Goal: Navigation & Orientation: Find specific page/section

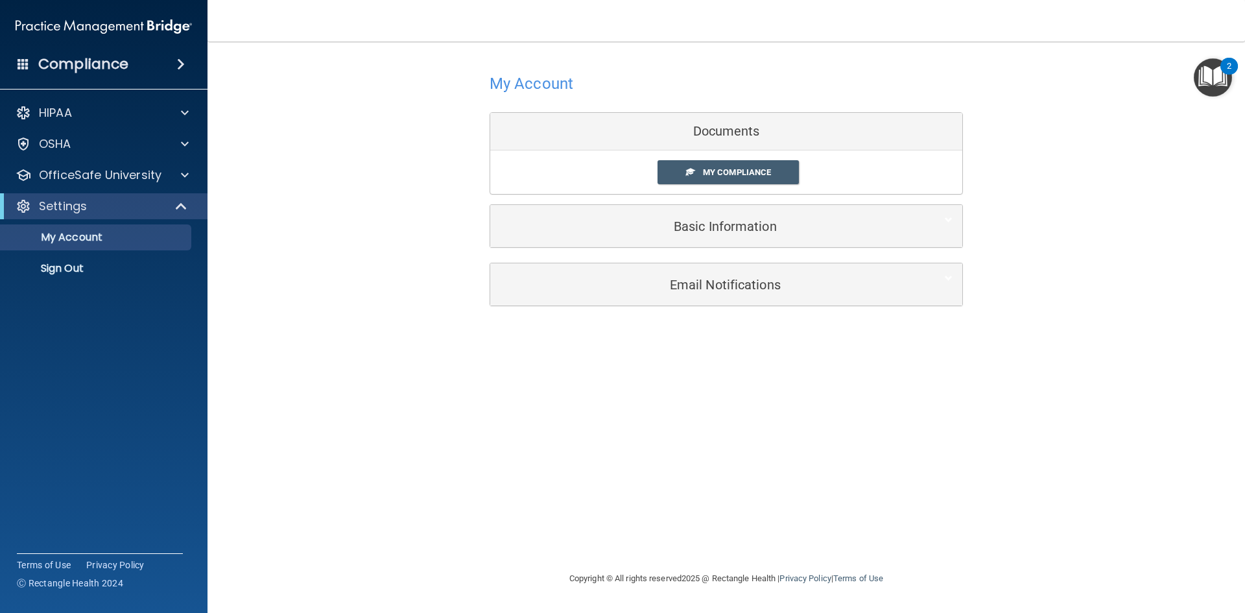
click at [126, 215] on div "Settings" at bounding box center [103, 206] width 207 height 26
click at [156, 150] on div "OSHA" at bounding box center [86, 144] width 161 height 16
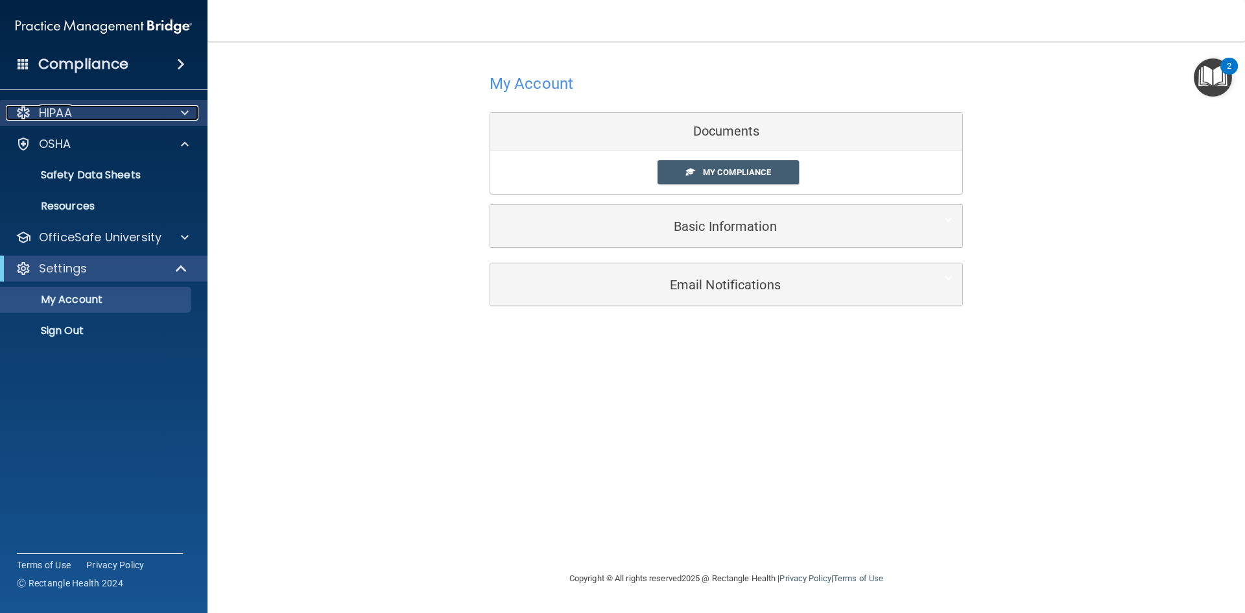
click at [133, 117] on div "HIPAA" at bounding box center [86, 113] width 161 height 16
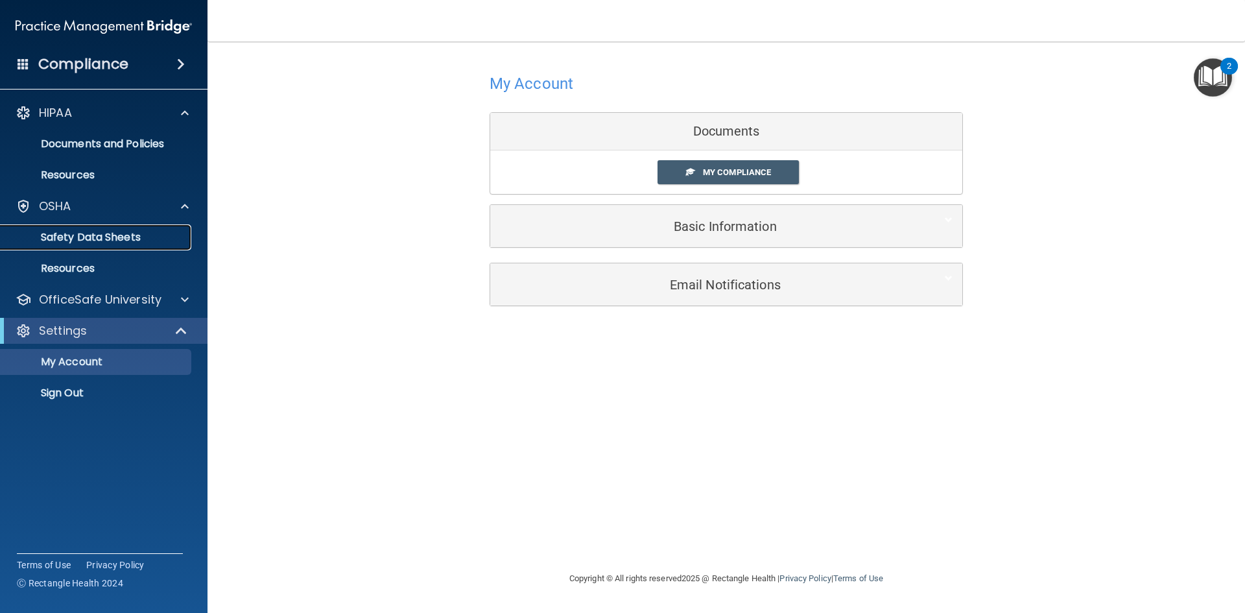
click at [115, 242] on p "Safety Data Sheets" at bounding box center [96, 237] width 177 height 13
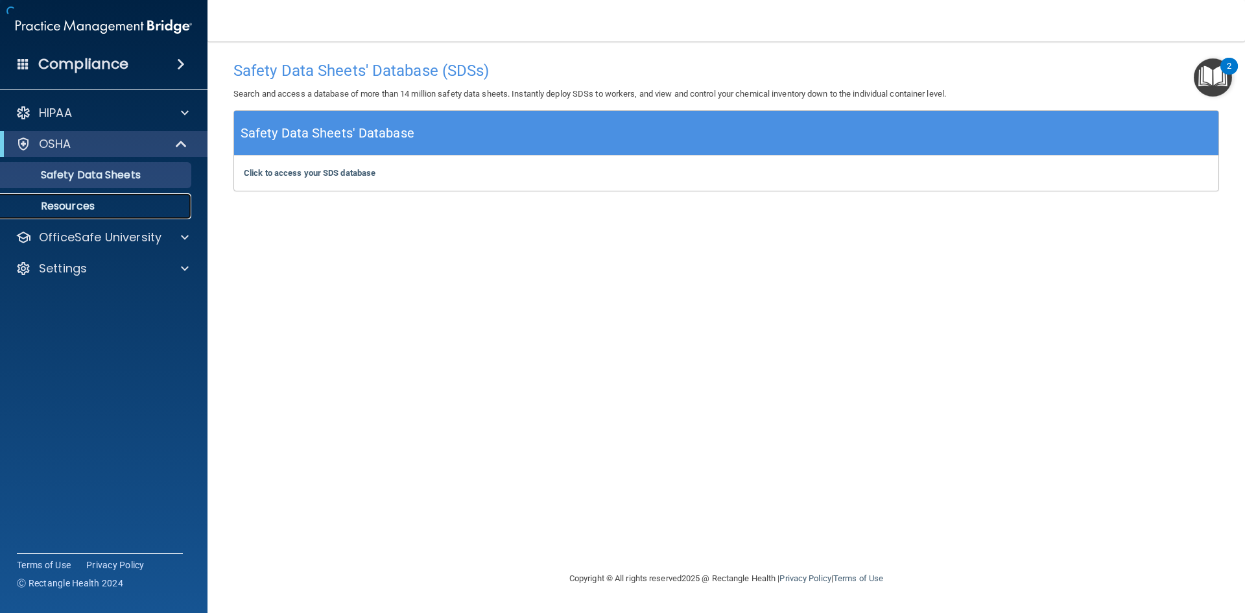
click at [112, 202] on p "Resources" at bounding box center [96, 206] width 177 height 13
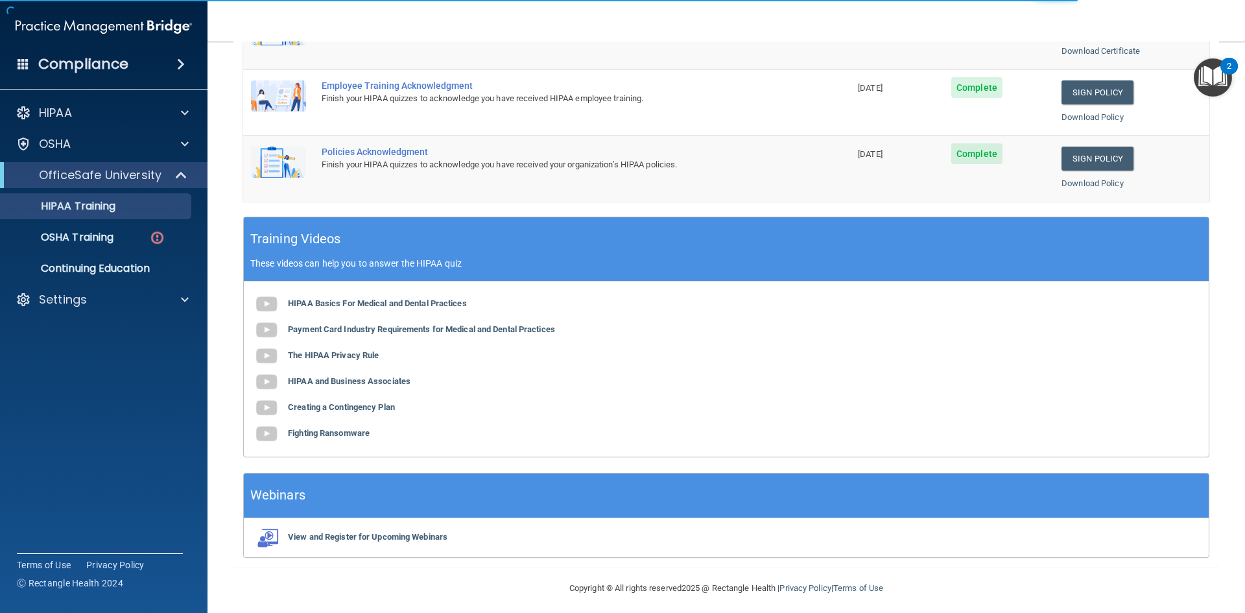
scroll to position [364, 0]
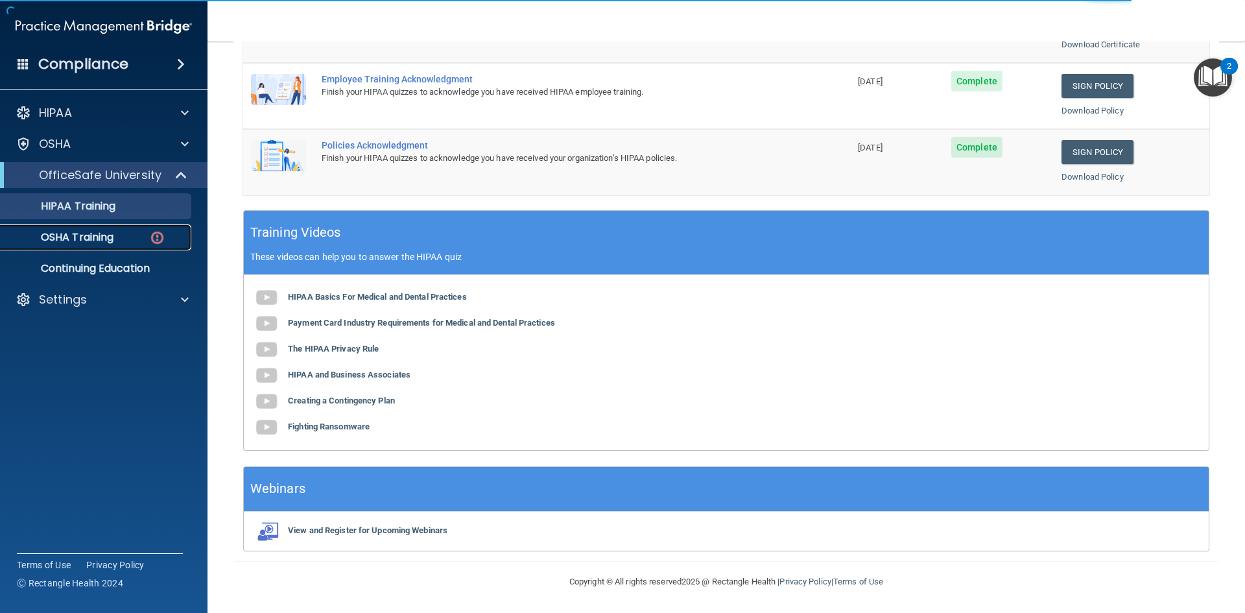
click at [107, 239] on p "OSHA Training" at bounding box center [60, 237] width 105 height 13
